Goal: Submit feedback/report problem

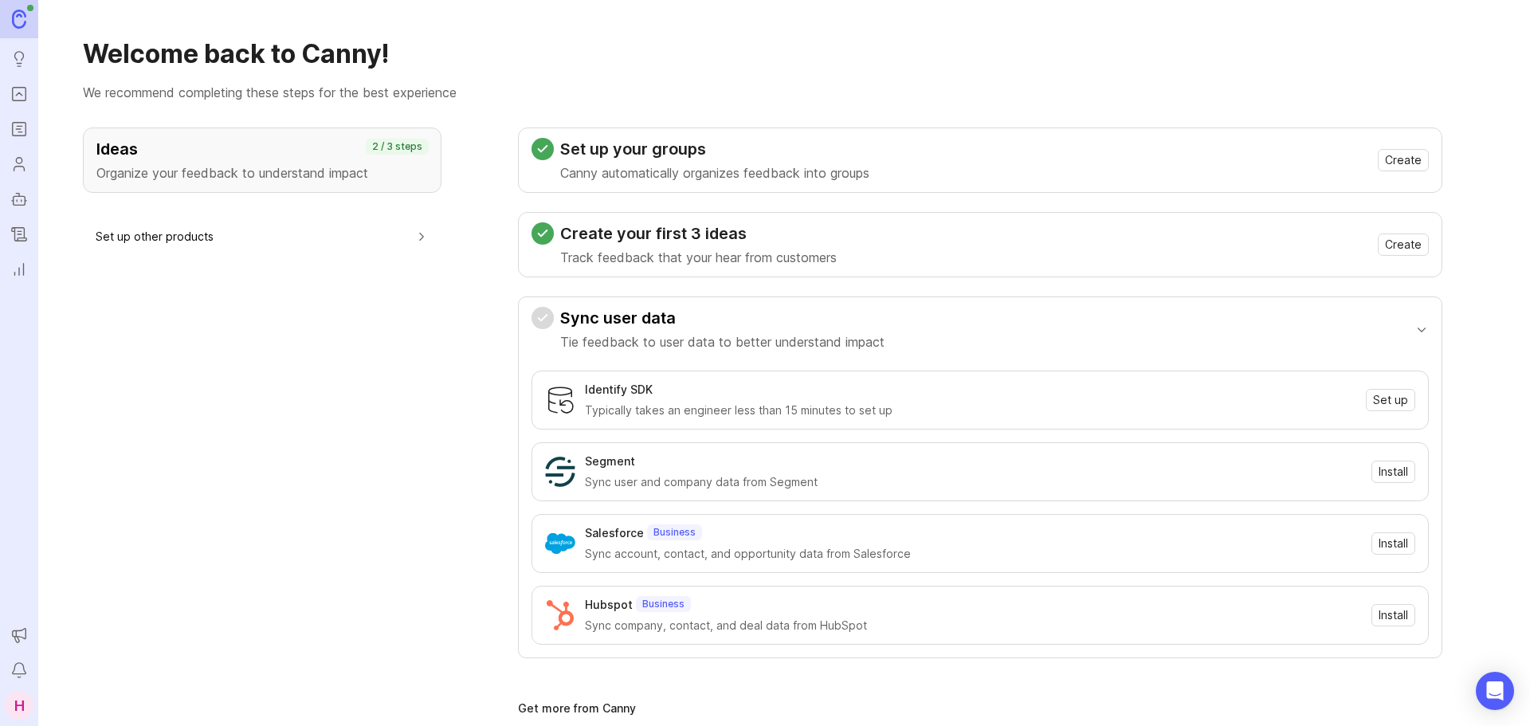
click at [32, 88] on link "Portal" at bounding box center [19, 94] width 29 height 29
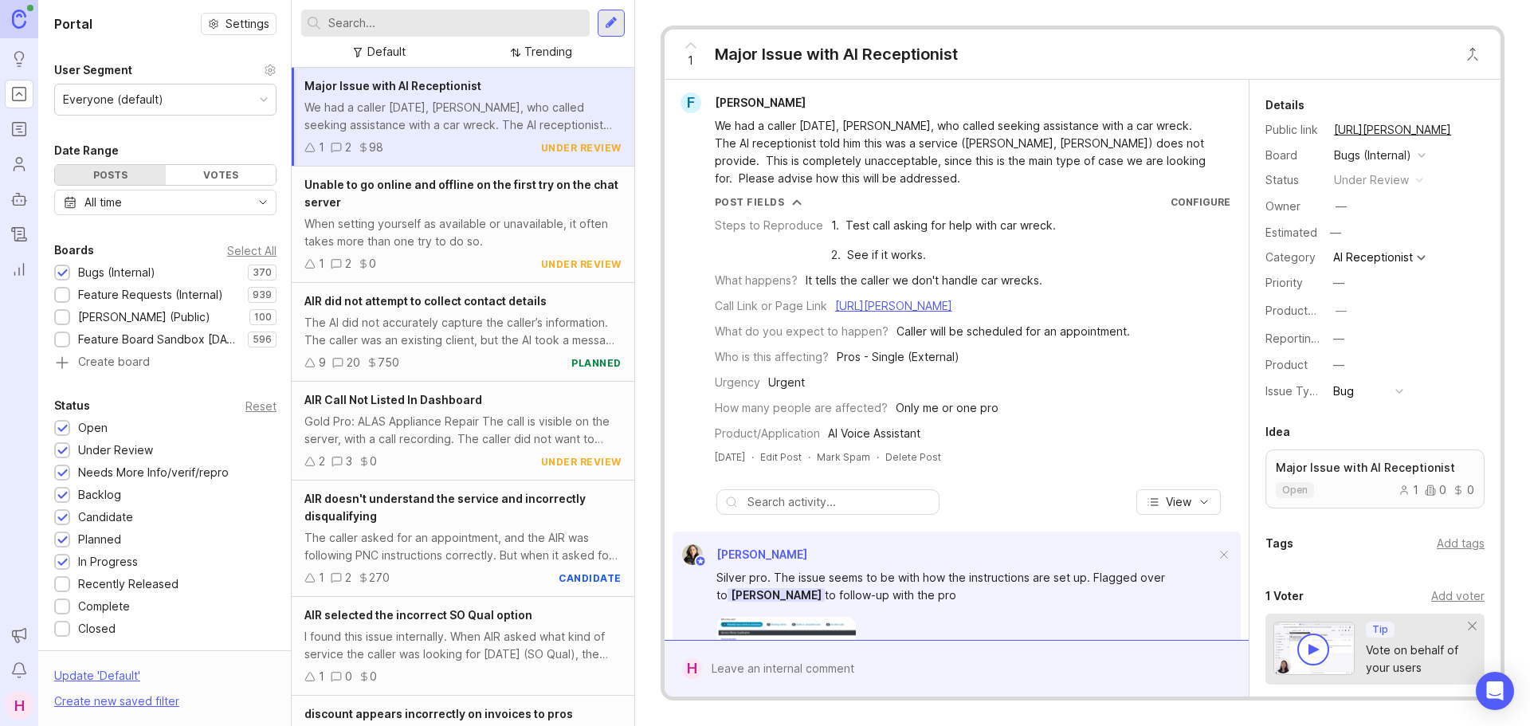
click at [415, 26] on input "text" at bounding box center [455, 23] width 255 height 18
click at [351, 29] on input "text" at bounding box center [455, 23] width 255 height 18
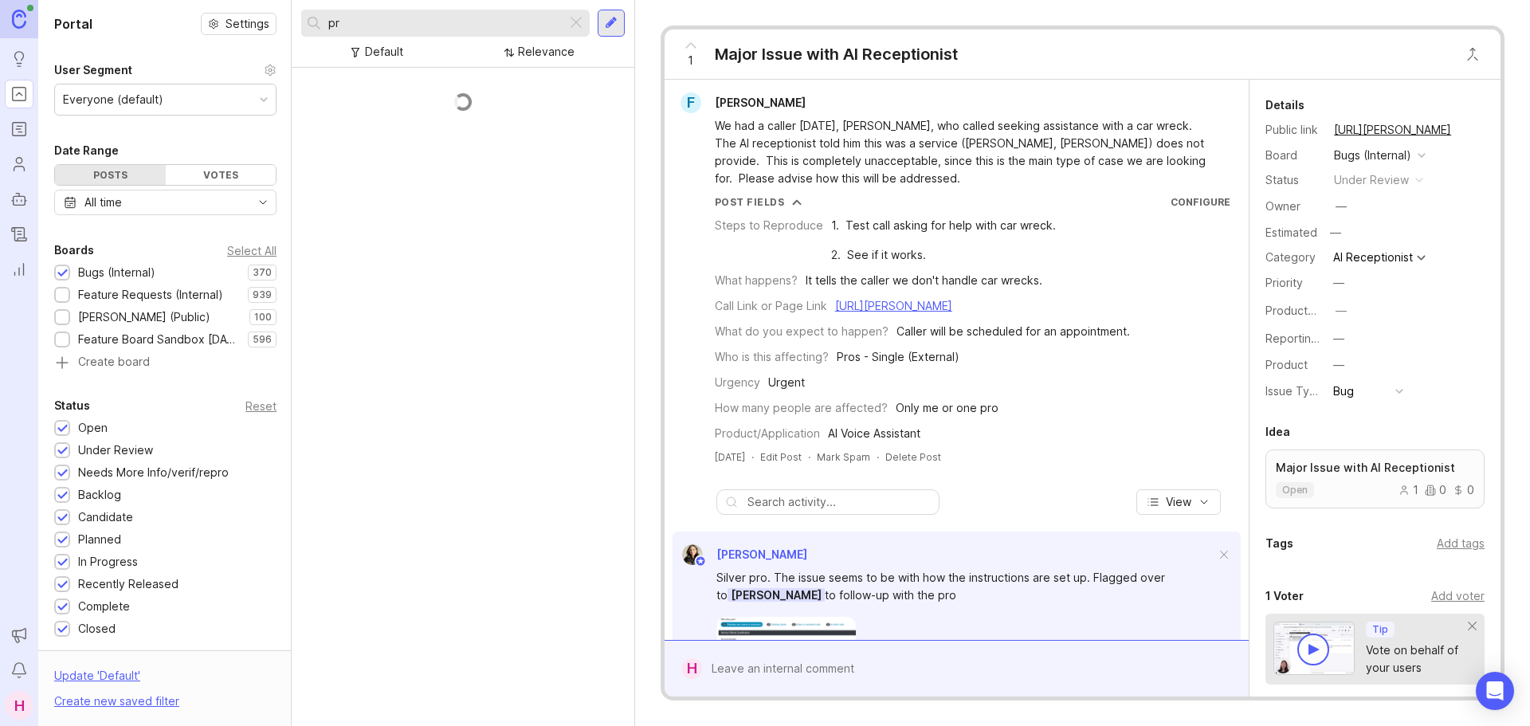
type input "p"
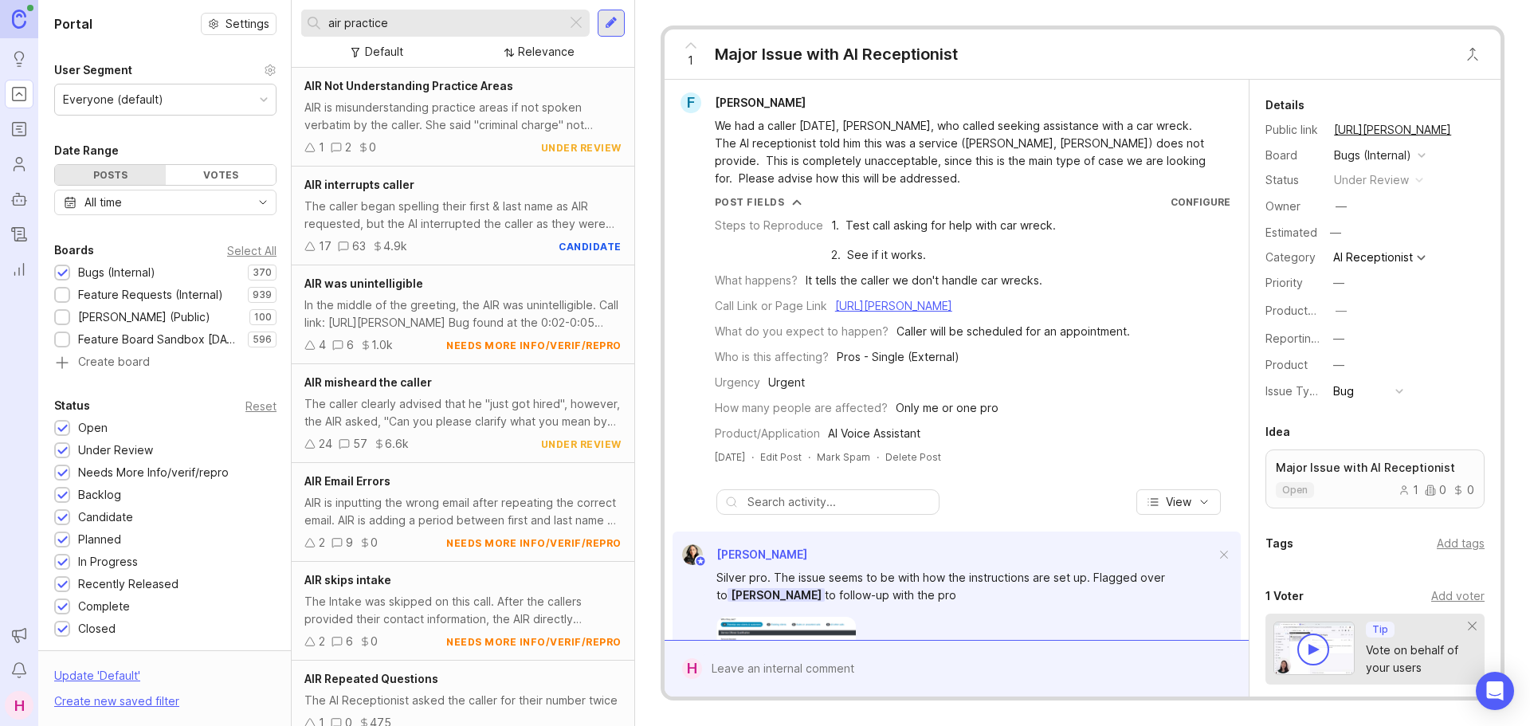
click at [460, 121] on div "AIR is misunderstanding practice areas if not spoken verbatim by the caller. Sh…" at bounding box center [462, 116] width 317 height 35
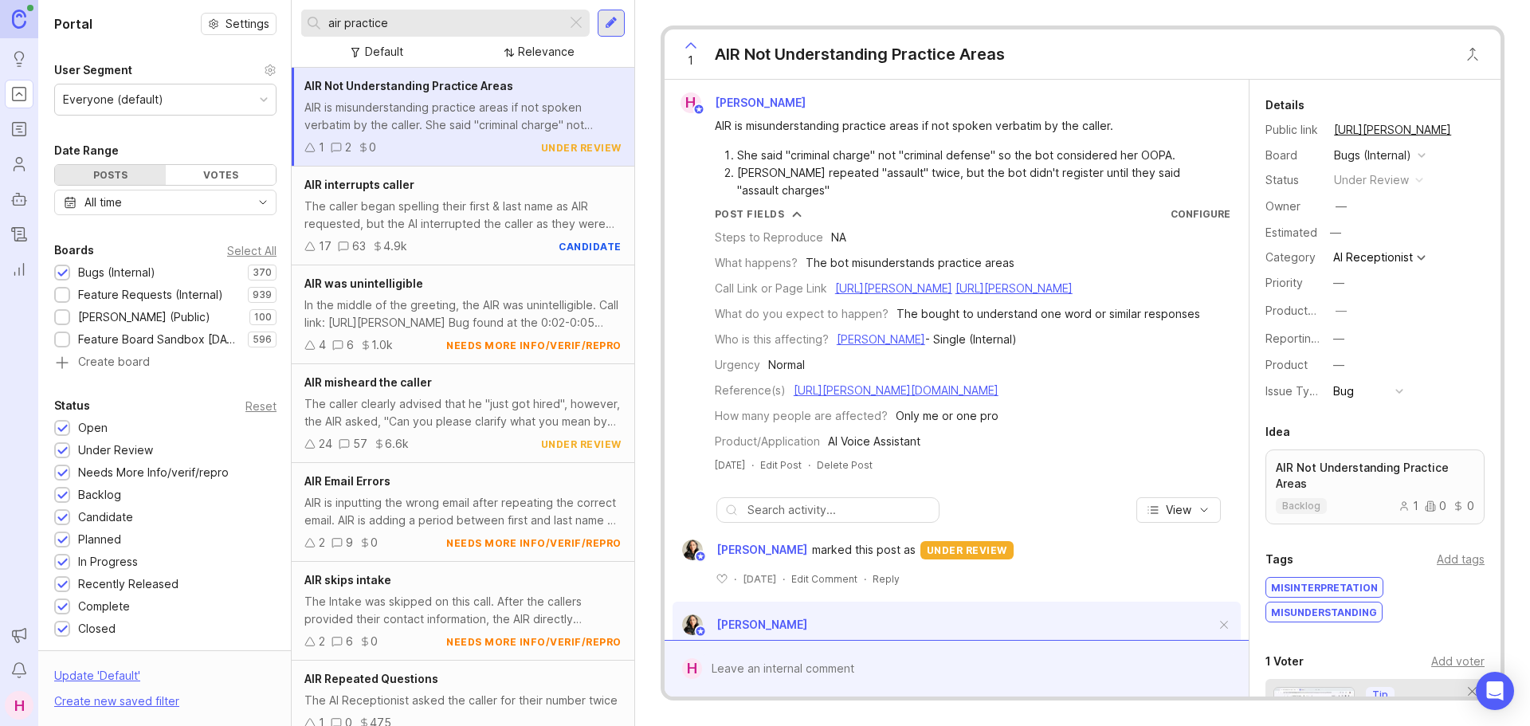
click at [460, 121] on div "AIR is misunderstanding practice areas if not spoken verbatim by the caller. Sh…" at bounding box center [462, 116] width 317 height 35
drag, startPoint x: 423, startPoint y: 25, endPoint x: 345, endPoint y: 35, distance: 78.8
click at [345, 35] on div "air practice" at bounding box center [433, 23] width 265 height 27
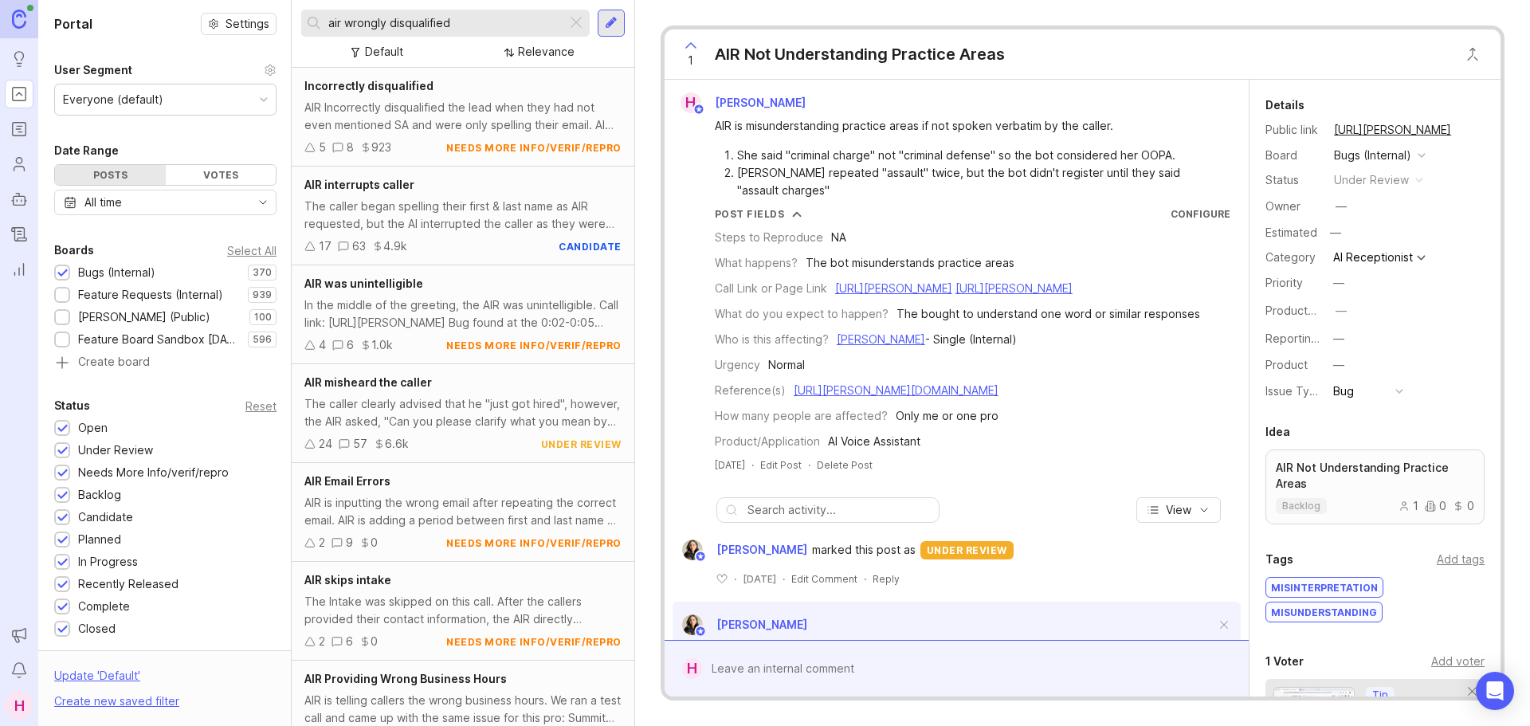
type input "air wrongly disqualified"
click at [483, 97] on div "Incorrectly disqualified AIR Incorrectly disqualified the lead when they had no…" at bounding box center [463, 117] width 343 height 99
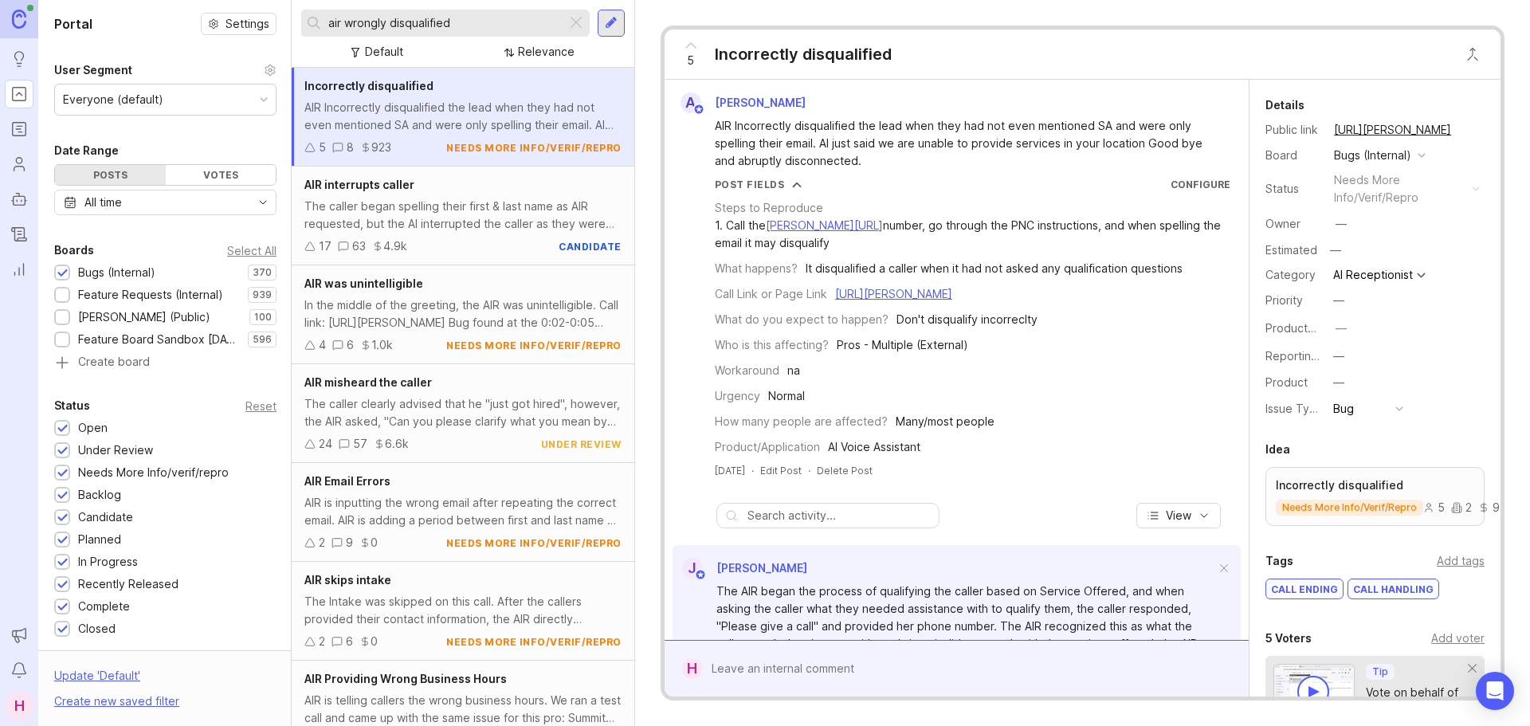
click at [578, 21] on div at bounding box center [576, 23] width 19 height 21
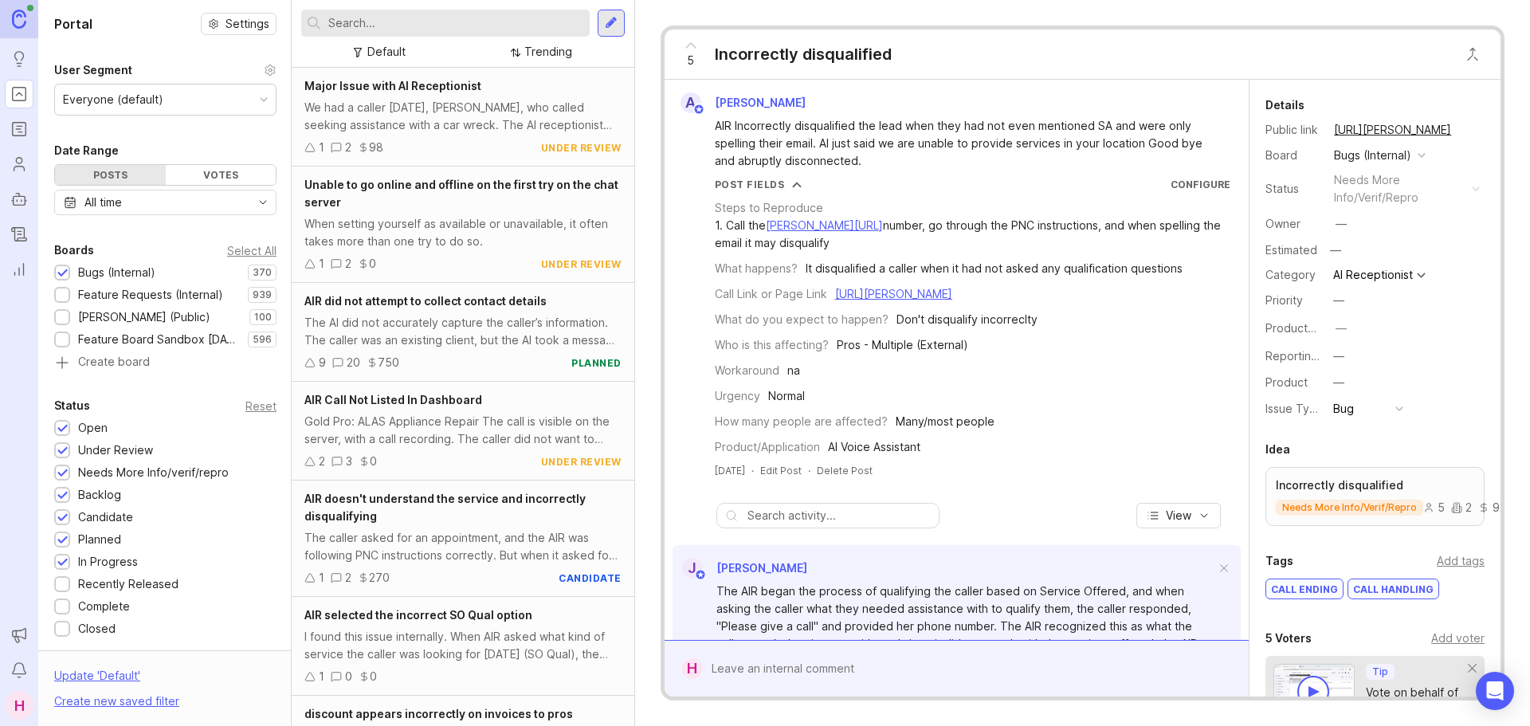
click at [780, 679] on div at bounding box center [968, 668] width 532 height 30
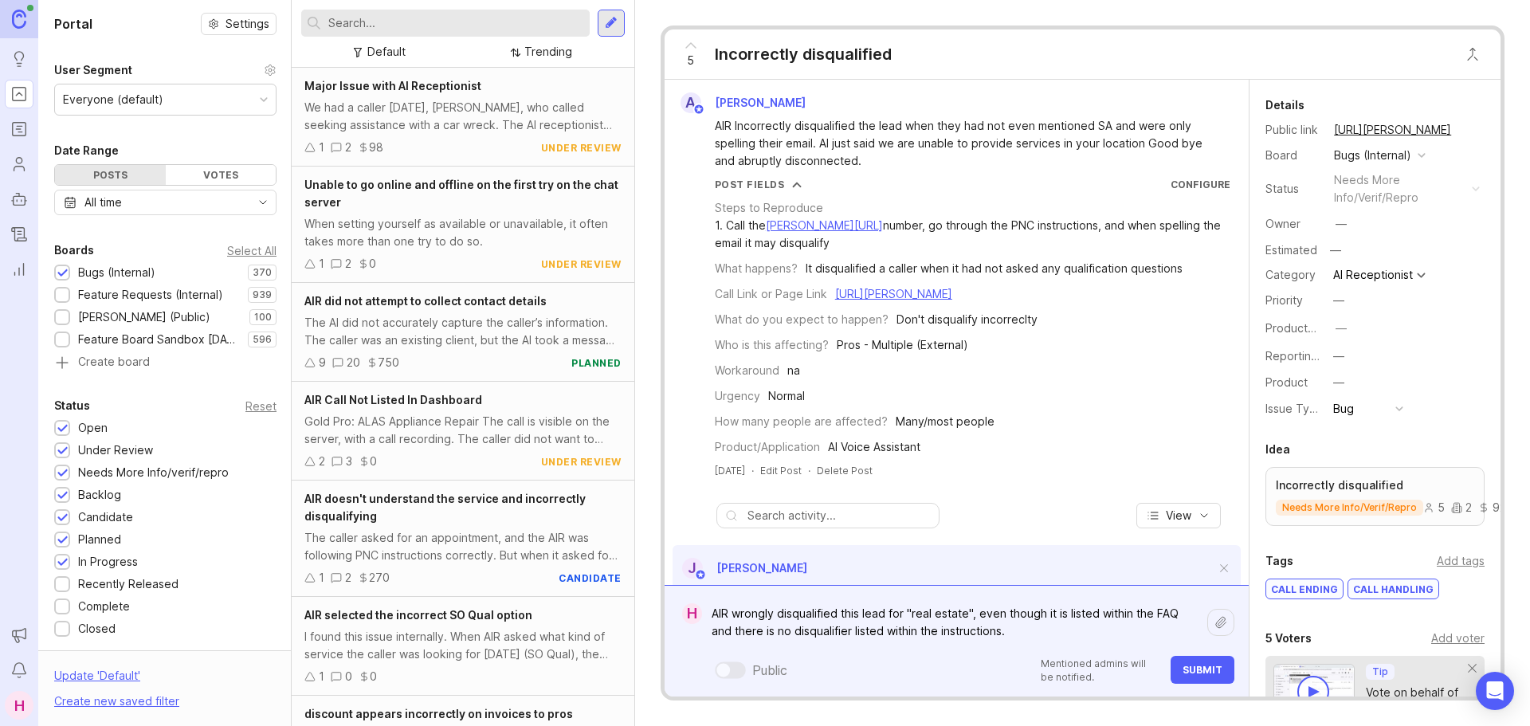
click at [808, 634] on textarea "AIR wrongly disqualified this lead for "real estate", even though it is listed …" at bounding box center [954, 622] width 505 height 48
click at [1012, 635] on textarea "AIR wrongly disqualified this lead for "real estate", even though it is listed …" at bounding box center [954, 622] width 505 height 48
click at [1006, 631] on textarea "AIR wrongly disqualified this lead for "real estate", even though it is listed …" at bounding box center [954, 622] width 505 height 48
paste textarea "[URL][PERSON_NAME]"
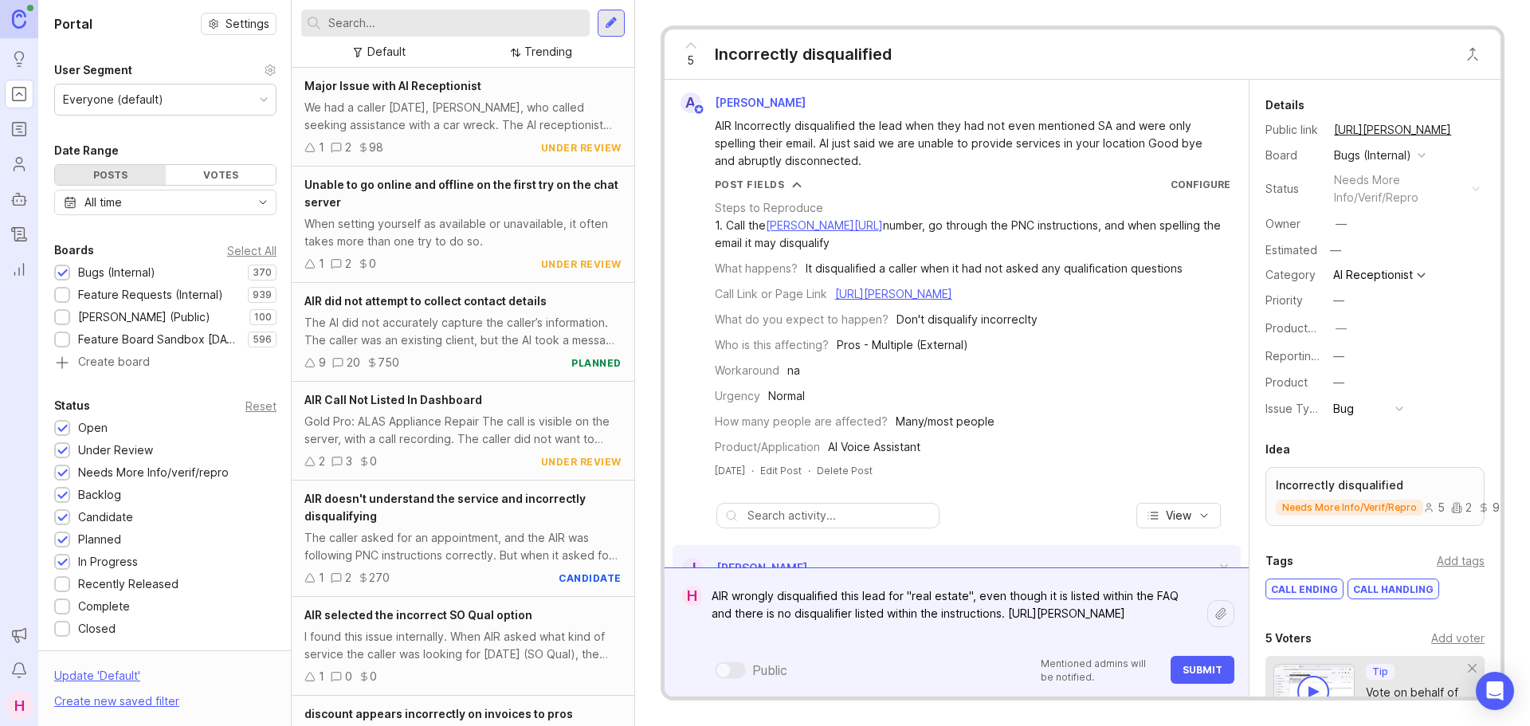
click at [1225, 616] on icon at bounding box center [1221, 613] width 13 height 13
click at [1125, 628] on textarea "AIR wrongly disqualified this lead for "real estate", even though it is listed …" at bounding box center [954, 613] width 505 height 65
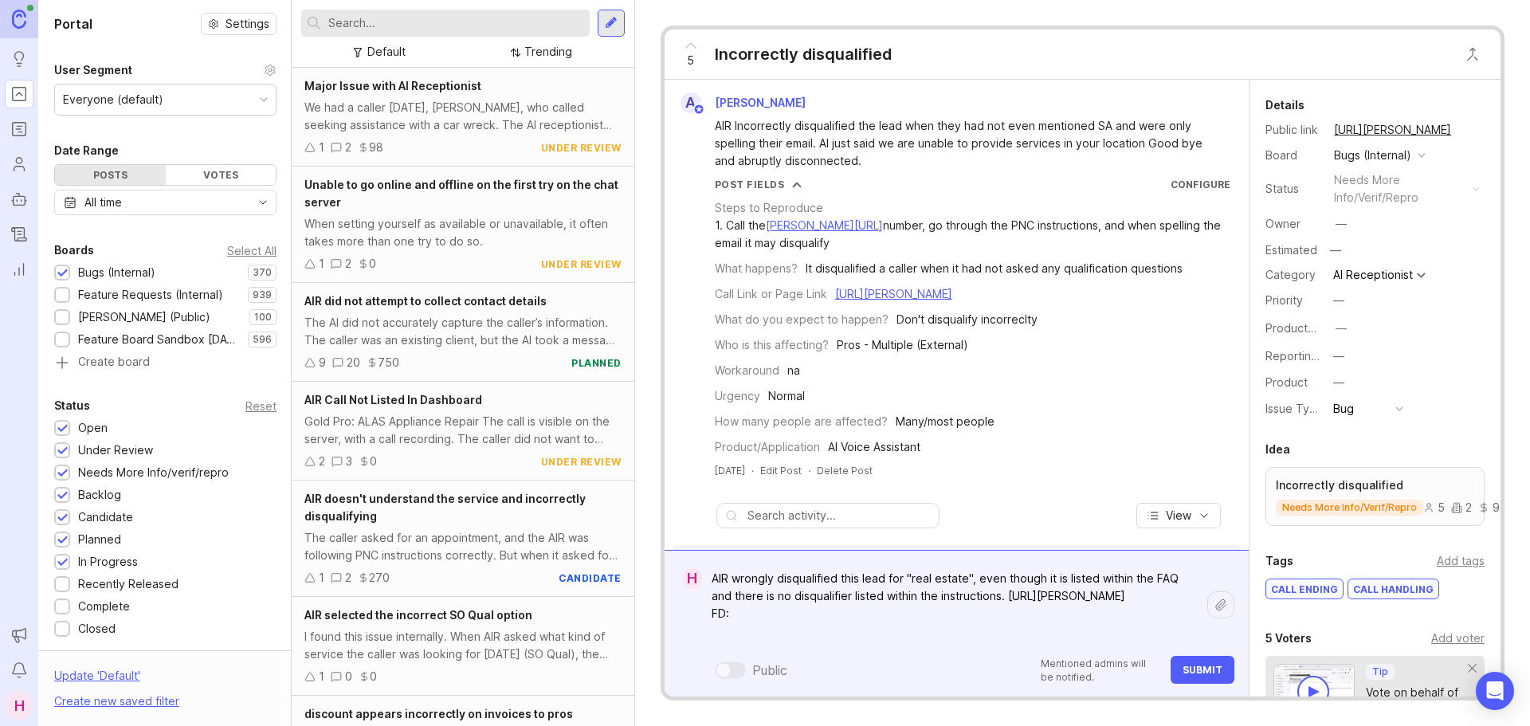
paste textarea "[URL][PERSON_NAME][DOMAIN_NAME]"
type textarea "AIR wrongly disqualified this lead for "real estate", even though it is listed …"
click at [1212, 673] on span "Submit" at bounding box center [1203, 670] width 40 height 12
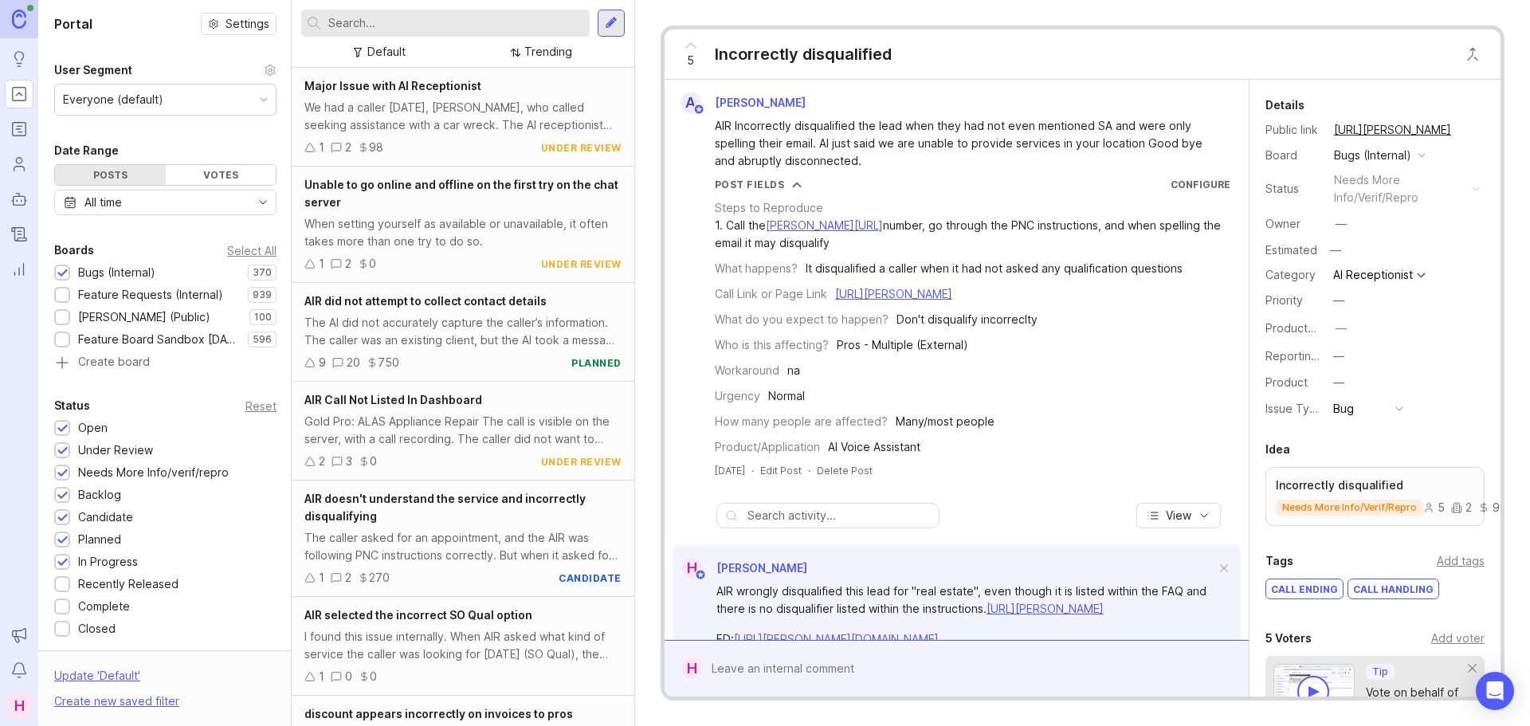
click at [689, 43] on icon at bounding box center [690, 45] width 19 height 19
